Goal: Transaction & Acquisition: Purchase product/service

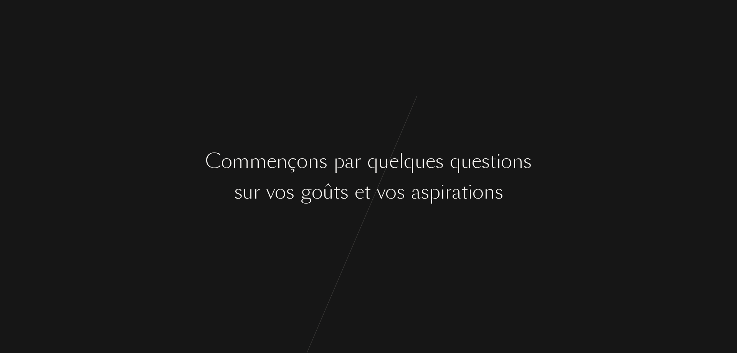
drag, startPoint x: 444, startPoint y: 167, endPoint x: 447, endPoint y: 178, distance: 11.7
click at [444, 168] on div at bounding box center [447, 161] width 6 height 29
click at [372, 187] on div at bounding box center [374, 191] width 6 height 29
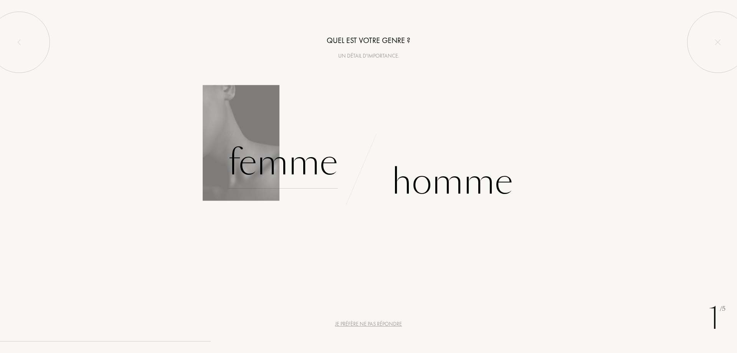
click at [283, 172] on div "Femme" at bounding box center [283, 163] width 110 height 52
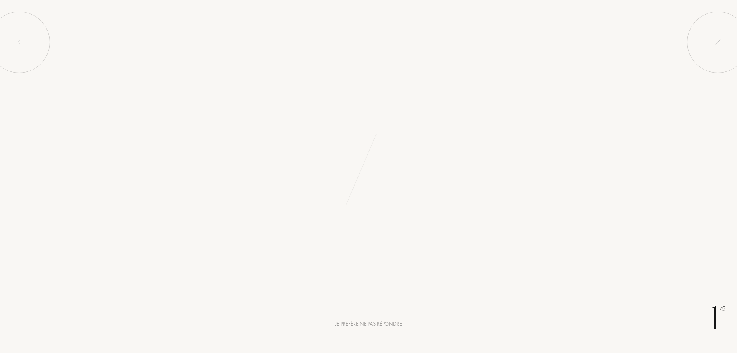
drag, startPoint x: 371, startPoint y: 316, endPoint x: 371, endPoint y: 322, distance: 5.8
click at [371, 319] on div "1 /5 Je préfère ne pas répondre Quel est votre genre ? Un détail d'importance. …" at bounding box center [368, 176] width 737 height 353
click at [370, 323] on div "Je préfère ne pas répondre" at bounding box center [368, 324] width 67 height 8
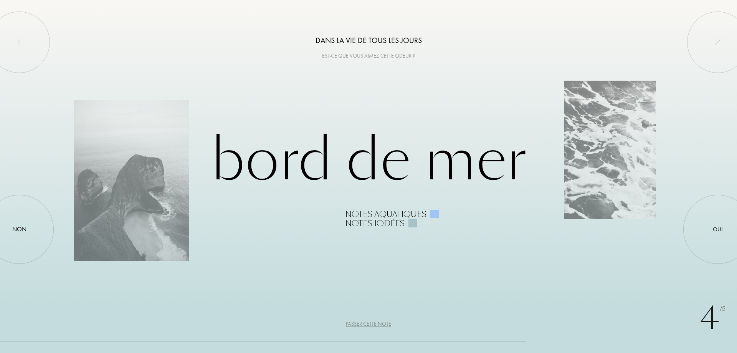
click at [367, 322] on div "Passer cette note" at bounding box center [368, 324] width 45 height 8
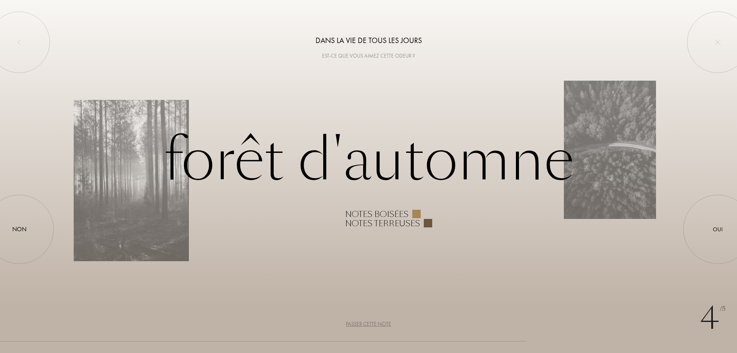
click at [360, 317] on div "4 /5 Dans la vie de tous les jours Est-ce que vous aimez cette odeur ? Forêt d'…" at bounding box center [368, 176] width 737 height 353
click at [363, 323] on div "Passer cette note" at bounding box center [368, 324] width 45 height 8
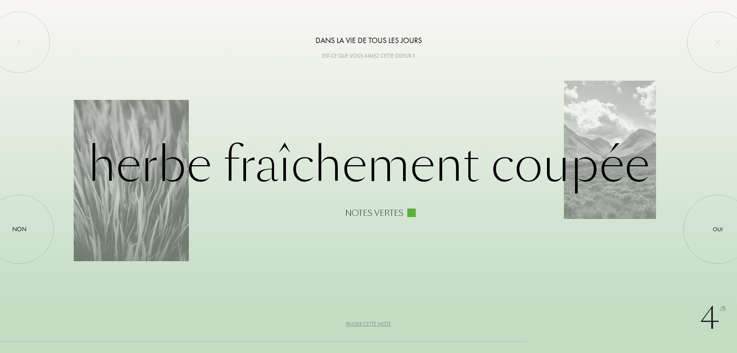
click at [363, 330] on div "4 /5 Dans la vie de tous les jours Est-ce que vous aimez cette odeur ? Herbe fr…" at bounding box center [368, 176] width 737 height 353
click at [724, 35] on div at bounding box center [717, 42] width 61 height 61
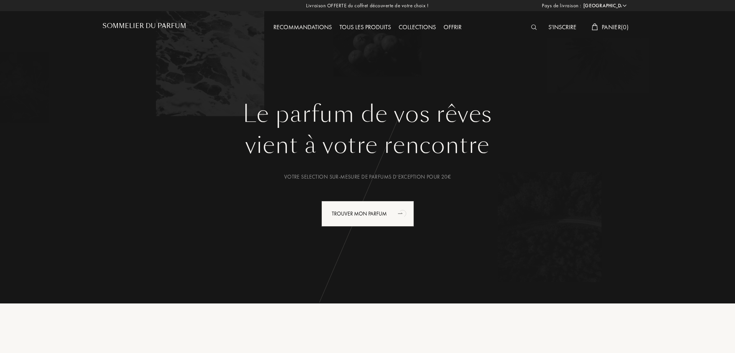
select select "FR"
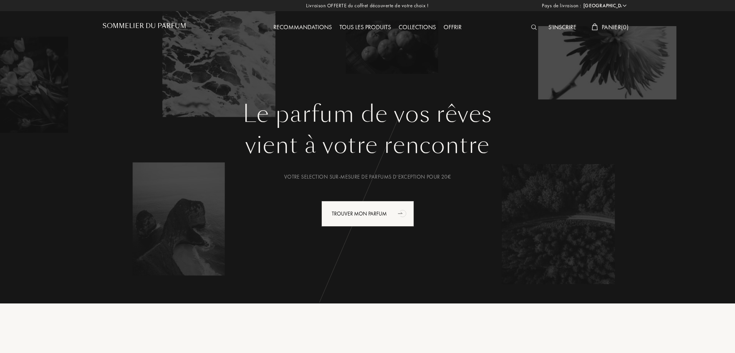
click at [531, 27] on img at bounding box center [534, 27] width 6 height 5
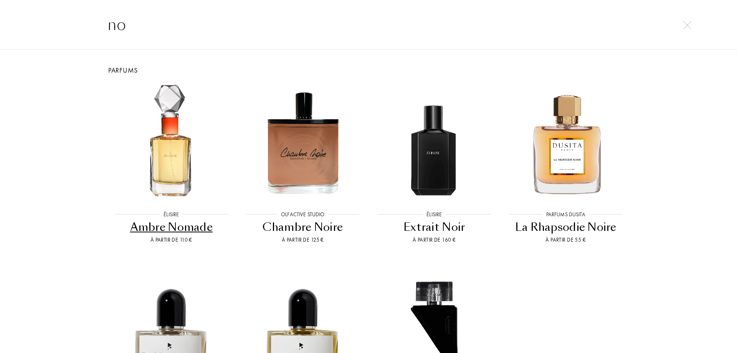
type input "n"
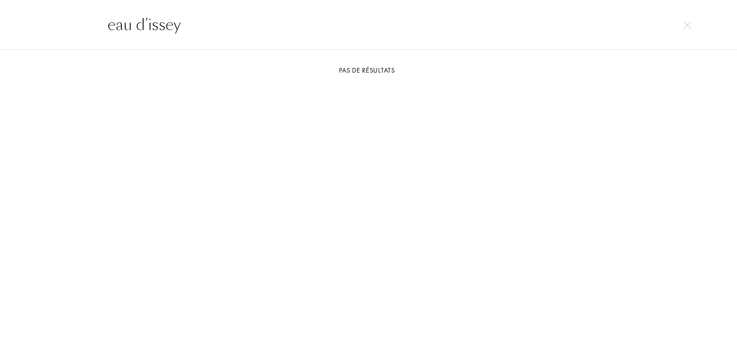
drag, startPoint x: 189, startPoint y: 30, endPoint x: 63, endPoint y: 27, distance: 125.9
click at [63, 27] on div "eau d'issey" at bounding box center [368, 25] width 737 height 50
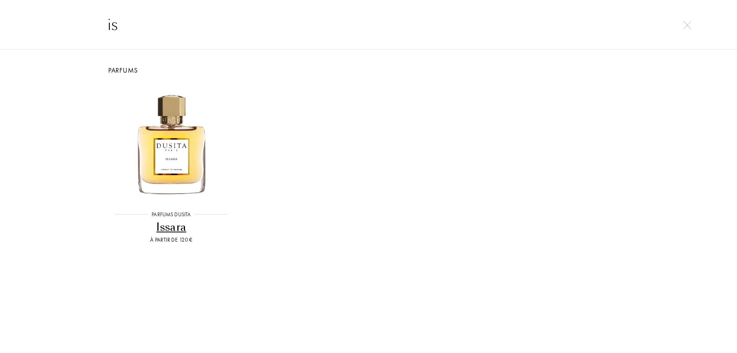
type input "i"
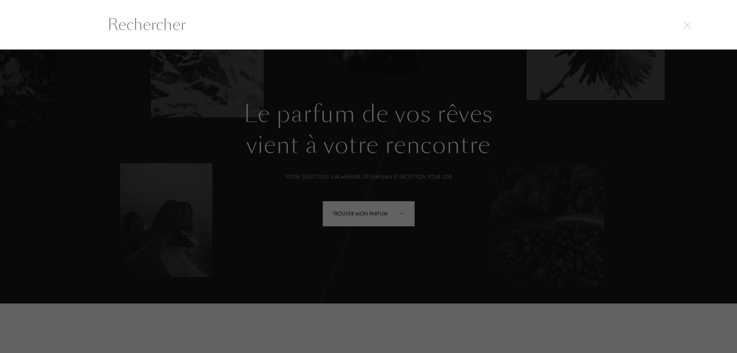
click at [165, 31] on input "text" at bounding box center [368, 24] width 553 height 23
click at [157, 20] on input "text" at bounding box center [368, 24] width 553 height 23
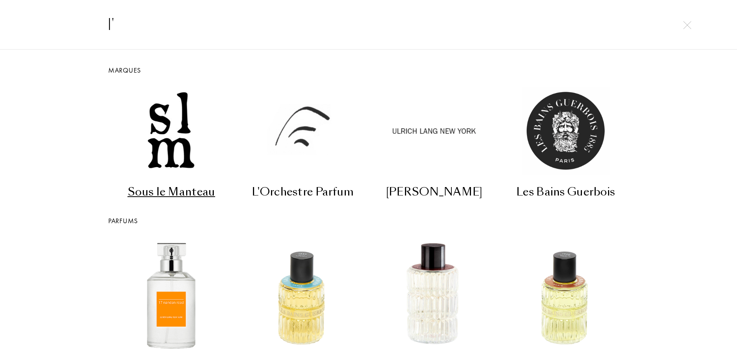
type input "l"
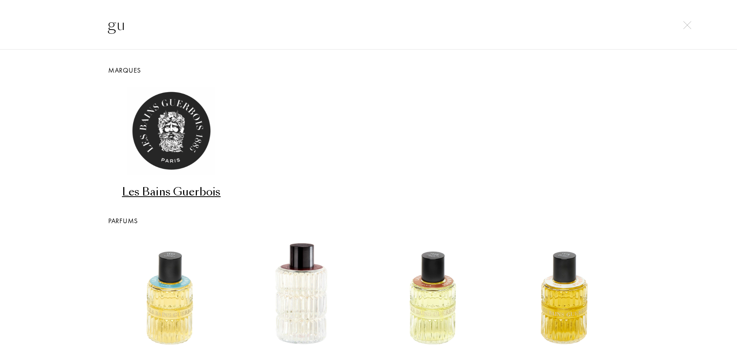
type input "g"
